Goal: Information Seeking & Learning: Learn about a topic

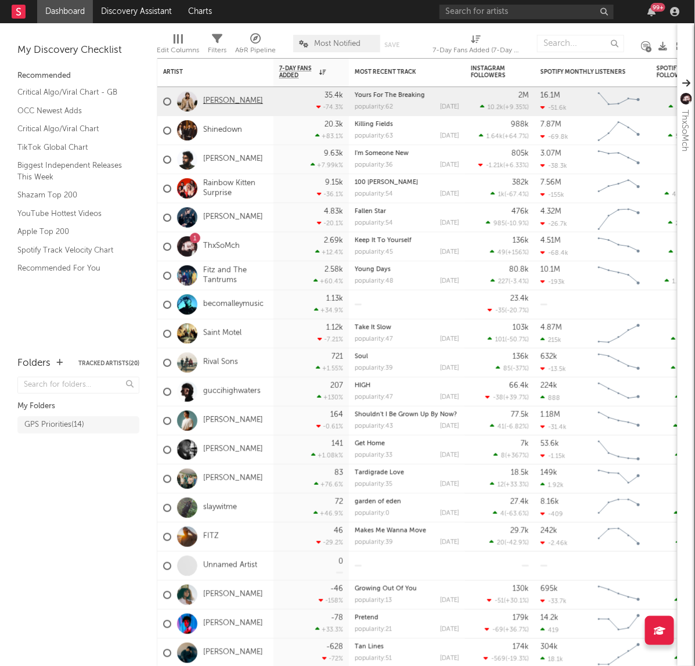
click at [210, 99] on link "[PERSON_NAME]" at bounding box center [233, 101] width 60 height 10
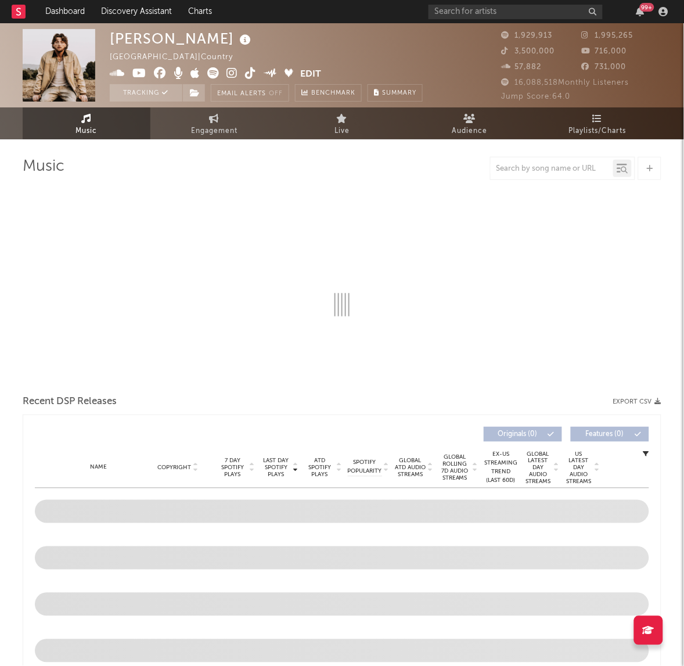
select select "6m"
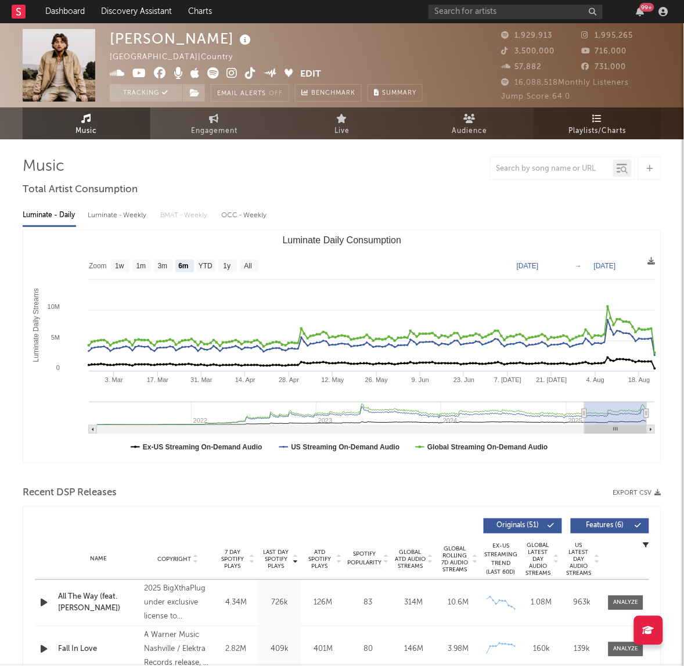
click at [584, 132] on span "Playlists/Charts" at bounding box center [598, 131] width 58 height 14
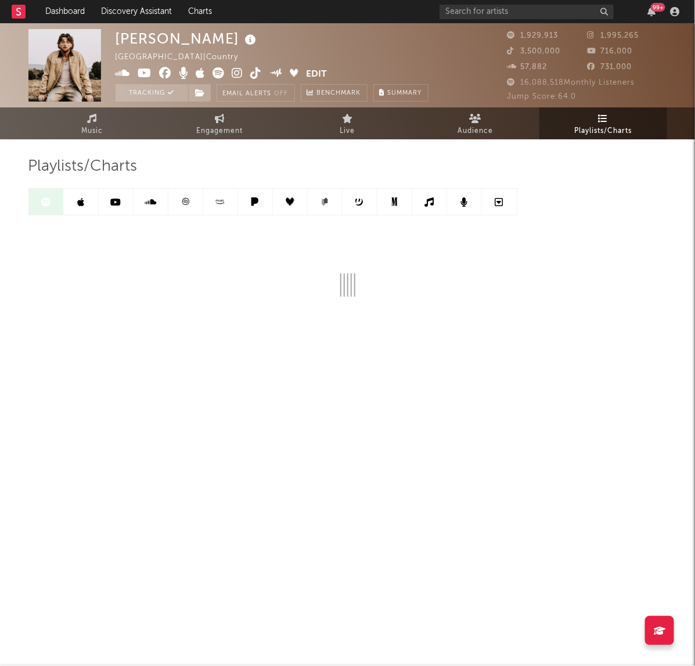
click at [199, 210] on link at bounding box center [185, 202] width 35 height 26
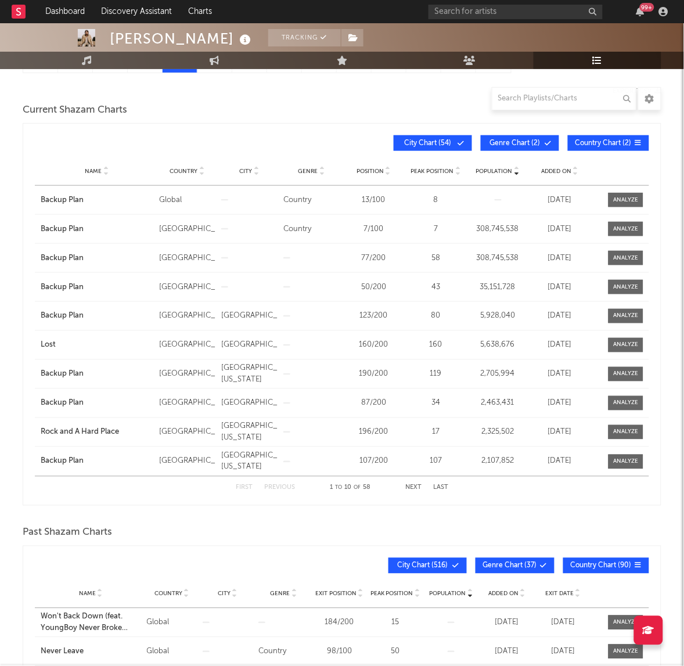
scroll to position [145, 0]
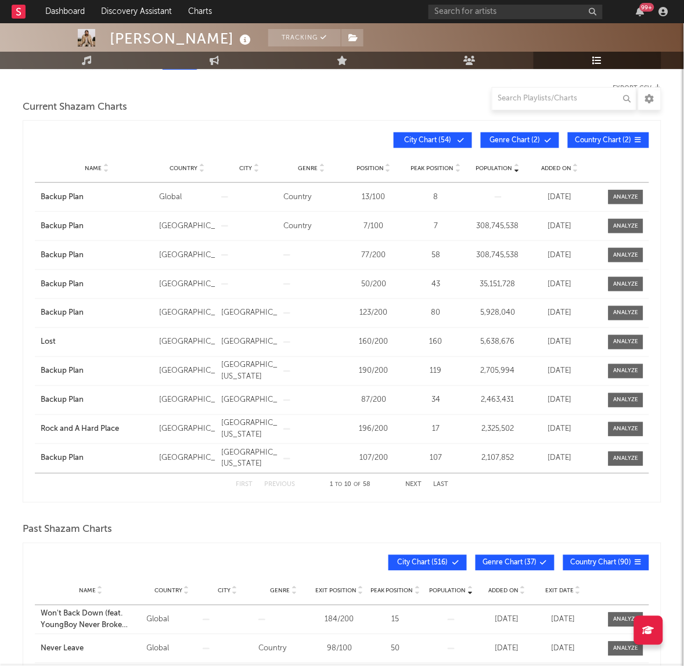
click at [411, 486] on button "Next" at bounding box center [413, 485] width 16 height 6
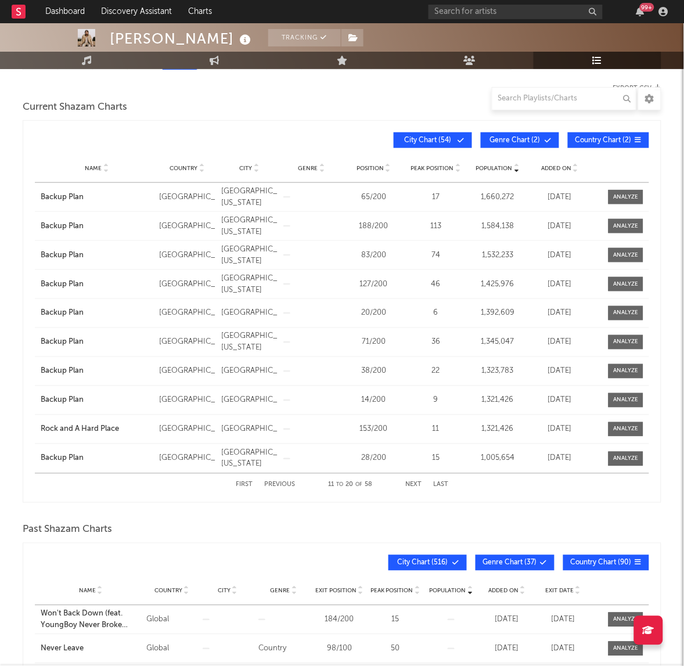
click at [411, 486] on button "Next" at bounding box center [413, 485] width 16 height 6
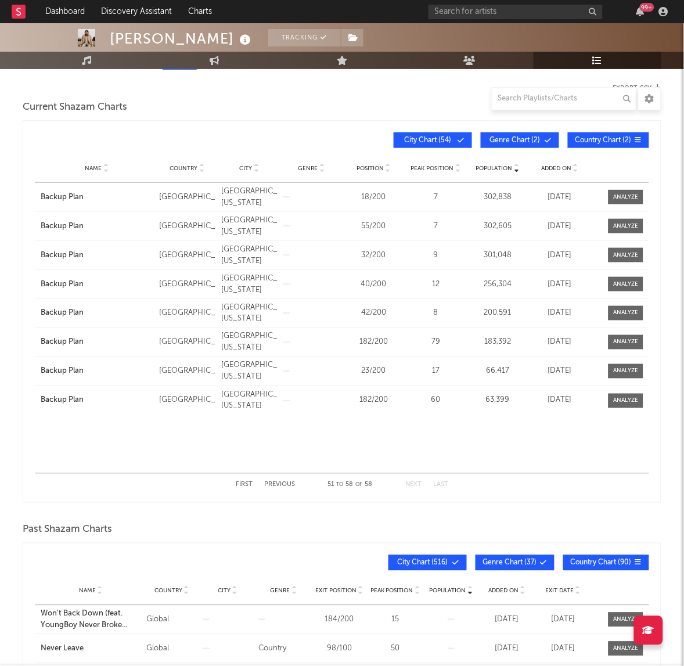
click at [240, 482] on button "First" at bounding box center [244, 485] width 17 height 6
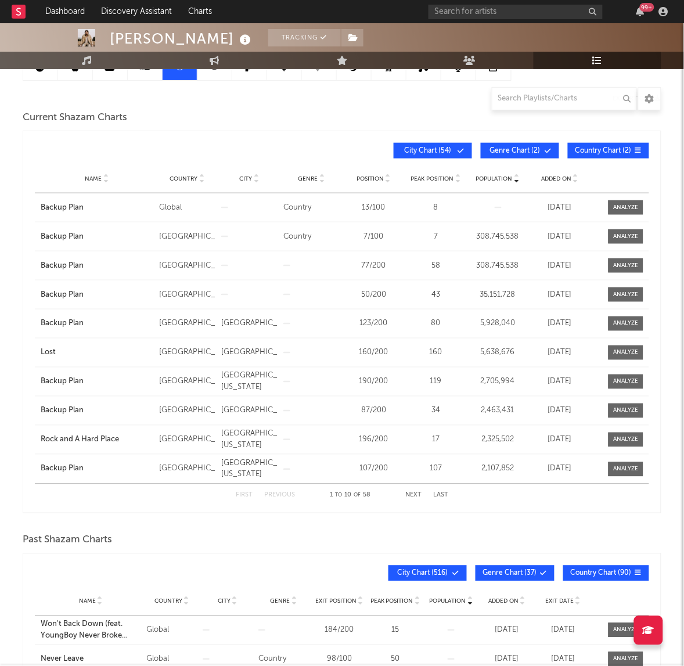
scroll to position [0, 0]
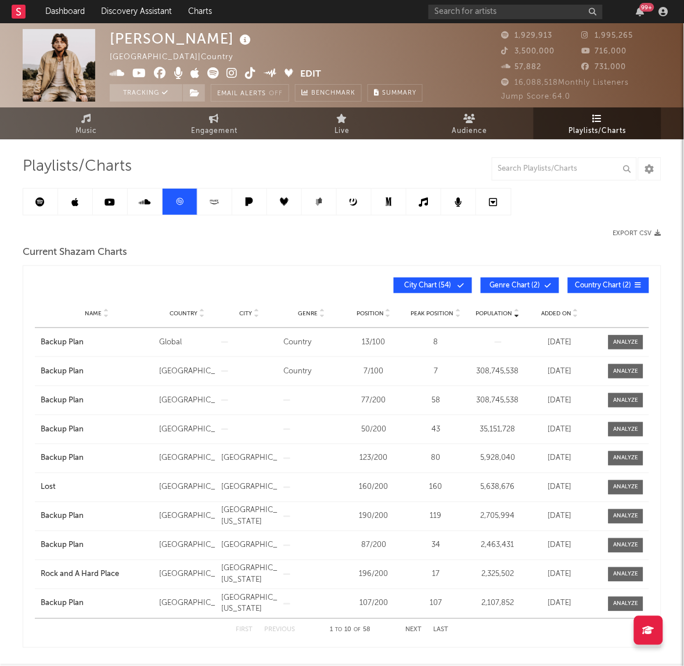
click at [52, 189] on link at bounding box center [40, 202] width 35 height 26
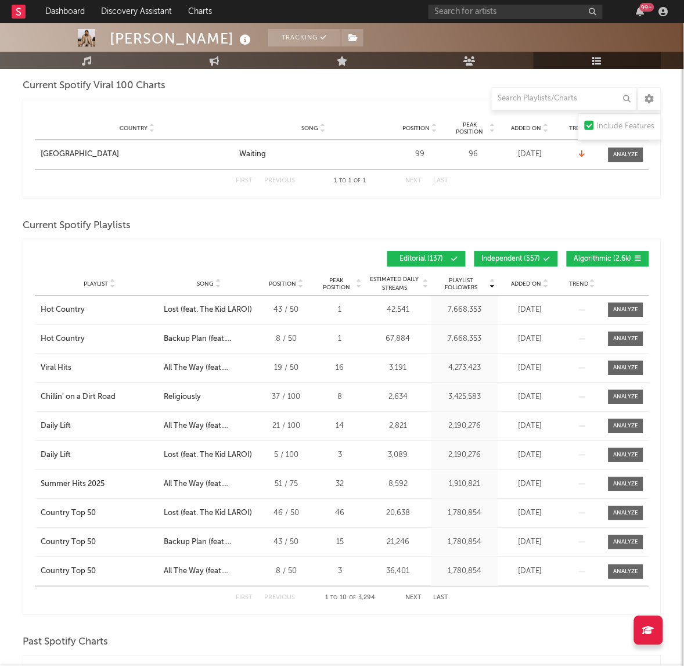
scroll to position [653, 0]
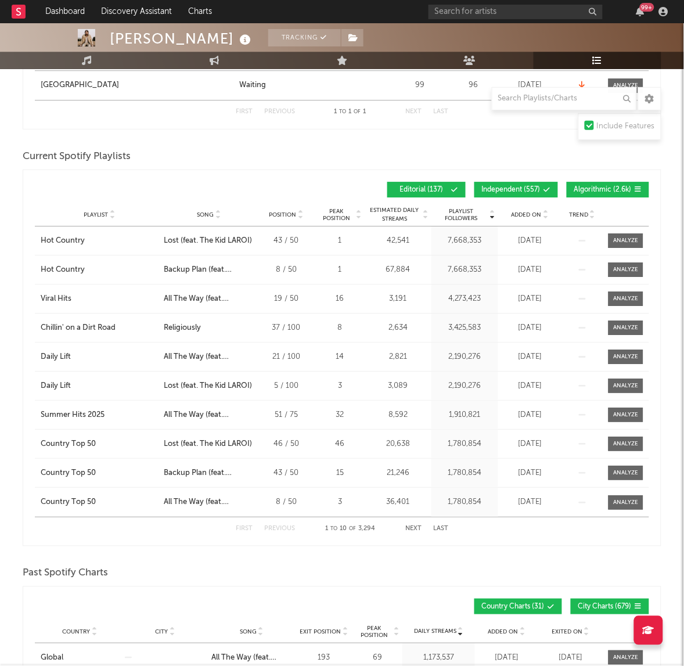
click at [405, 527] on button "Next" at bounding box center [413, 529] width 16 height 6
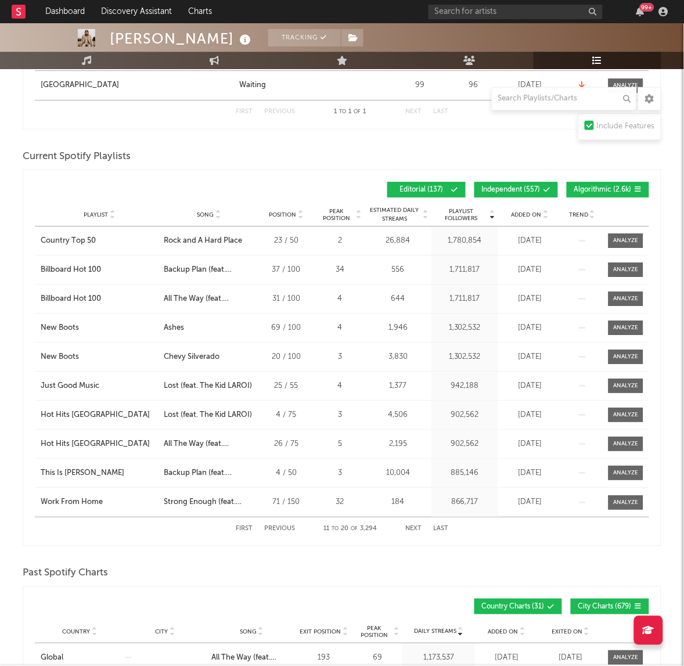
click at [410, 527] on button "Next" at bounding box center [413, 529] width 16 height 6
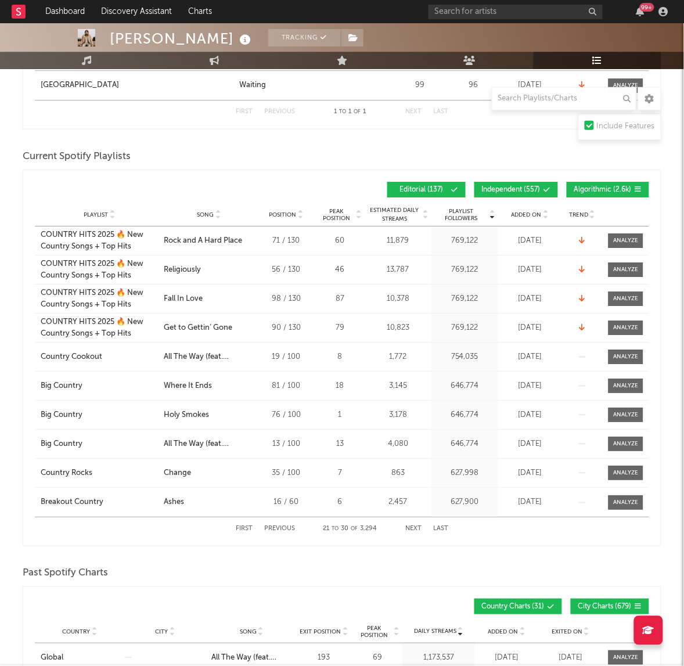
click at [410, 527] on button "Next" at bounding box center [413, 529] width 16 height 6
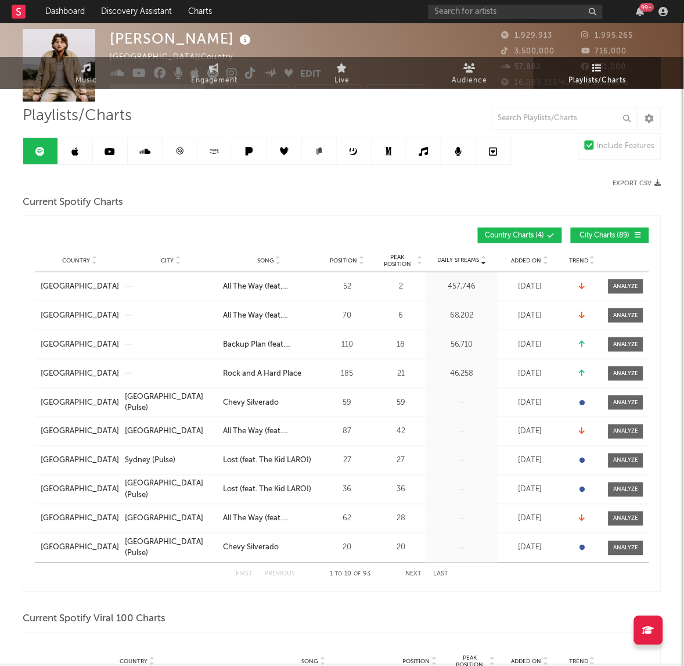
scroll to position [0, 0]
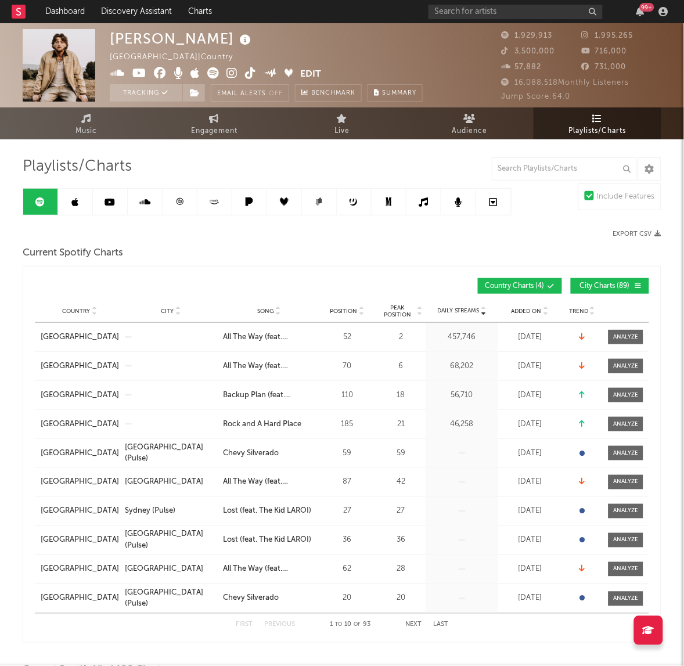
click at [184, 204] on link at bounding box center [180, 202] width 35 height 26
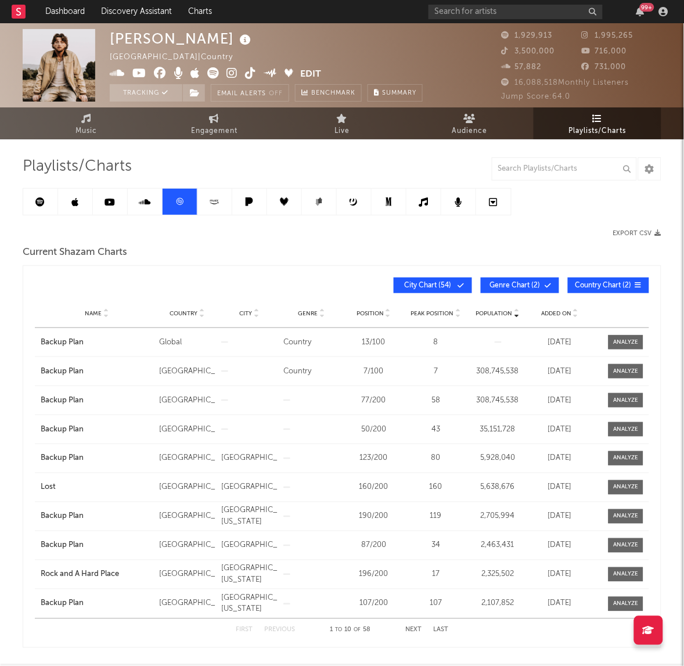
click at [507, 285] on span "Genre Chart ( 2 )" at bounding box center [514, 285] width 53 height 7
